Goal: Navigation & Orientation: Go to known website

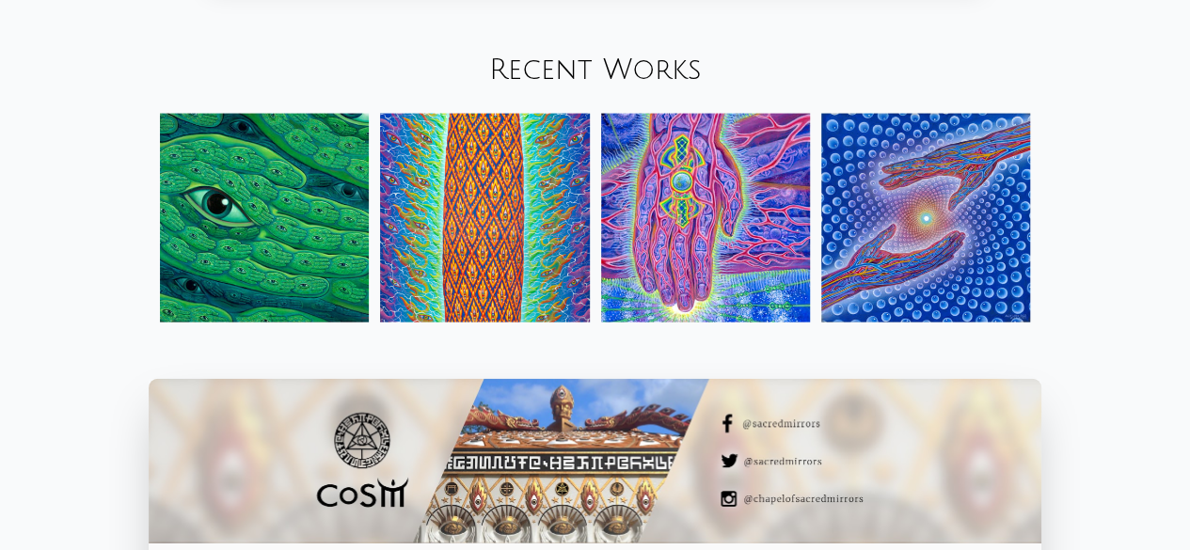
scroll to position [1939, 0]
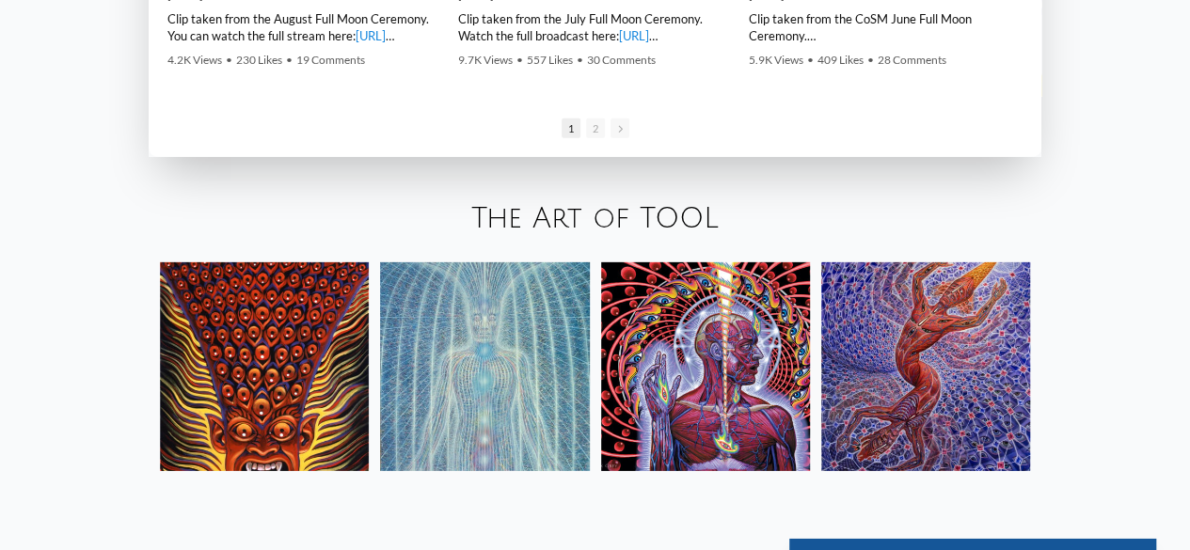
click at [294, 421] on img at bounding box center [264, 366] width 209 height 209
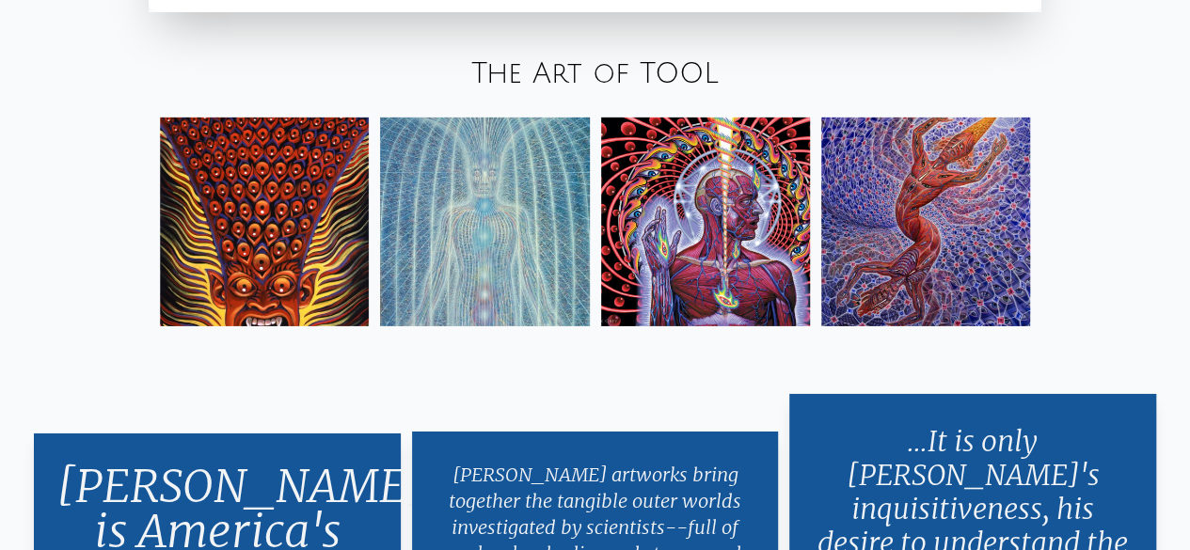
scroll to position [2931, 0]
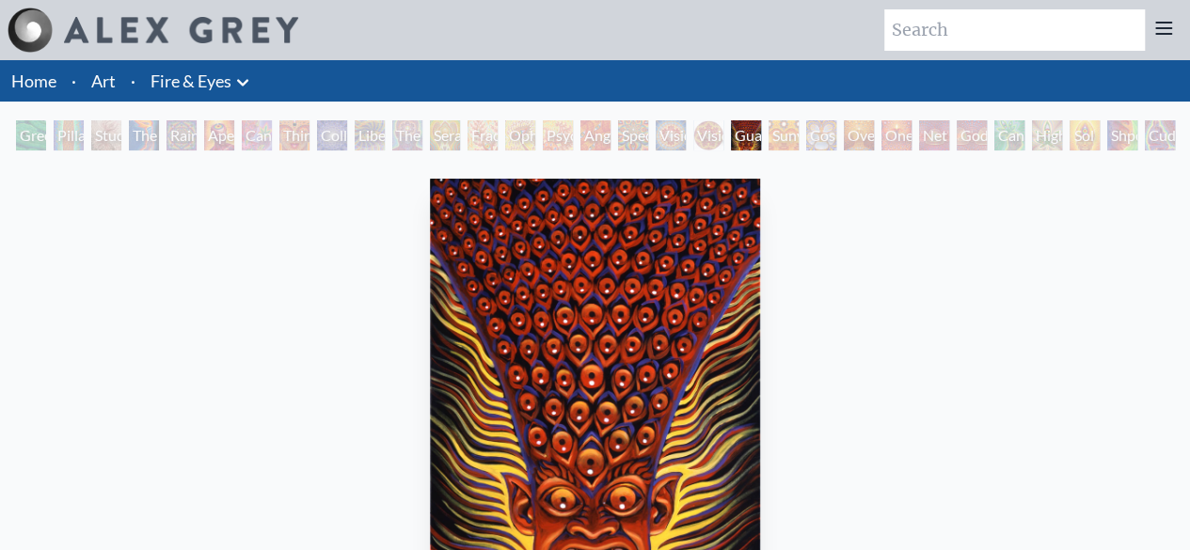
click at [31, 84] on link "Home" at bounding box center [33, 81] width 45 height 21
